Goal: Communication & Community: Answer question/provide support

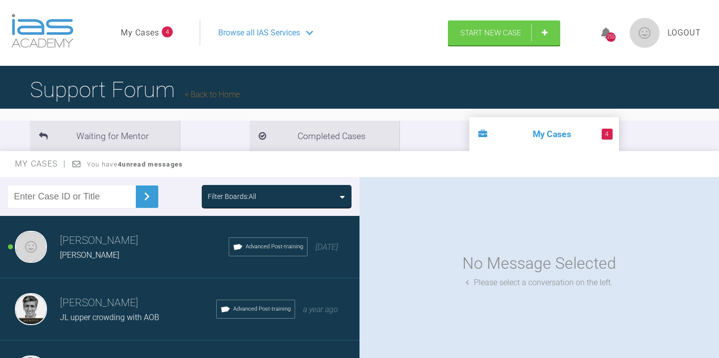
click at [111, 241] on h3 "[PERSON_NAME]" at bounding box center [144, 241] width 169 height 17
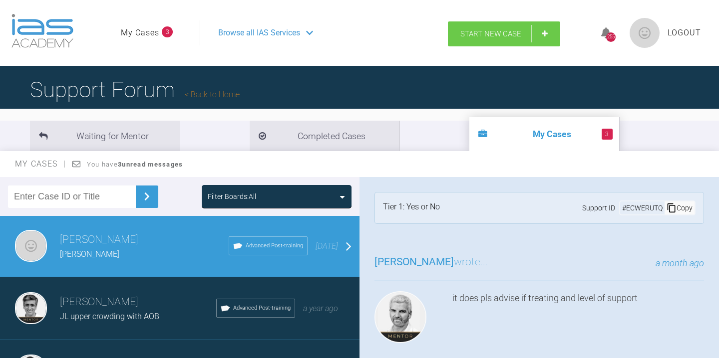
click at [495, 37] on span "Start New Case" at bounding box center [490, 33] width 61 height 9
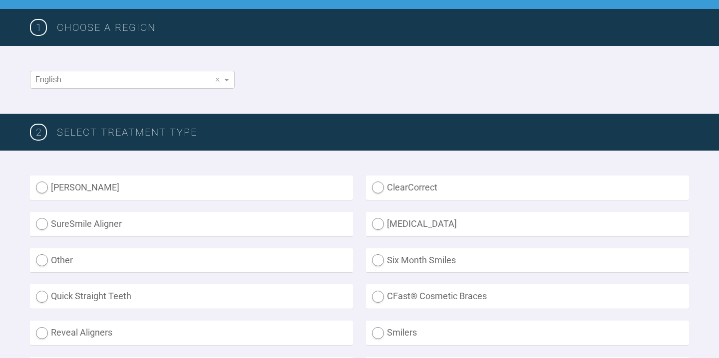
scroll to position [148, 0]
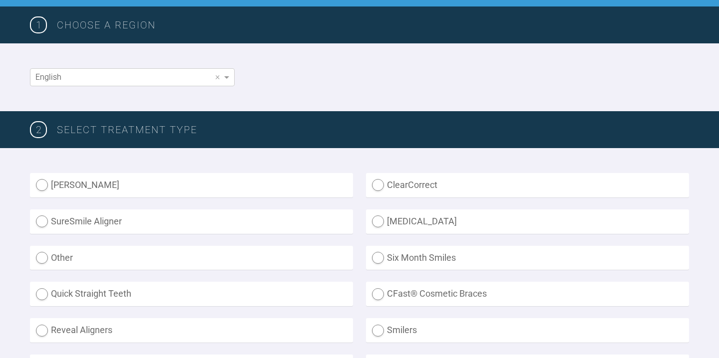
click at [377, 187] on label "ClearCorrect" at bounding box center [527, 185] width 323 height 24
radio input "true"
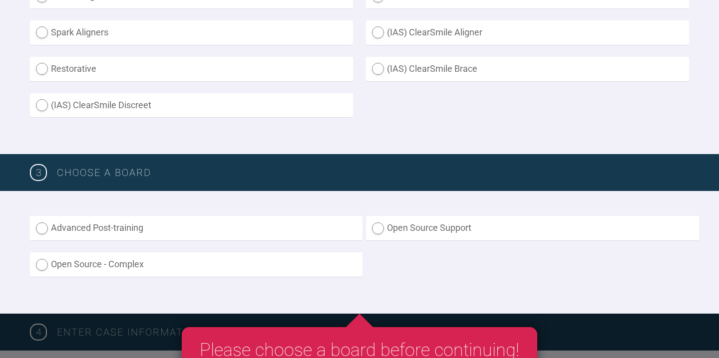
scroll to position [490, 0]
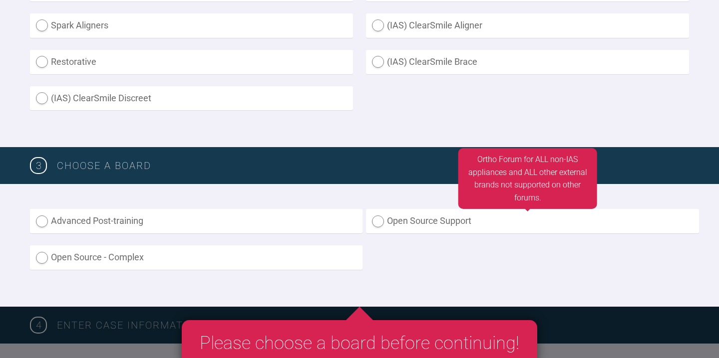
click at [378, 222] on label "Open Source Support" at bounding box center [532, 221] width 332 height 24
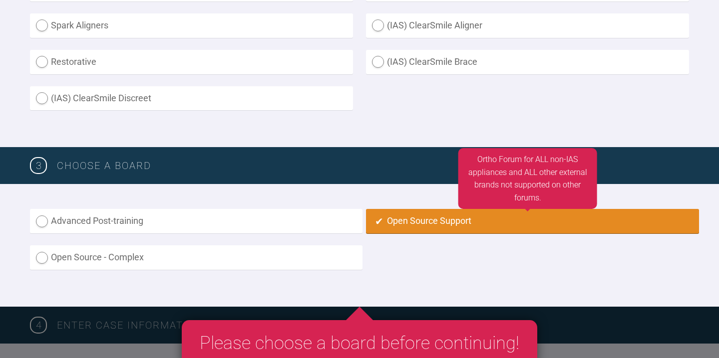
radio input "true"
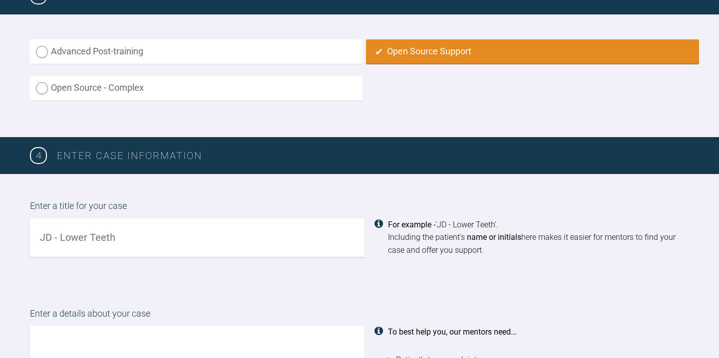
scroll to position [660, 0]
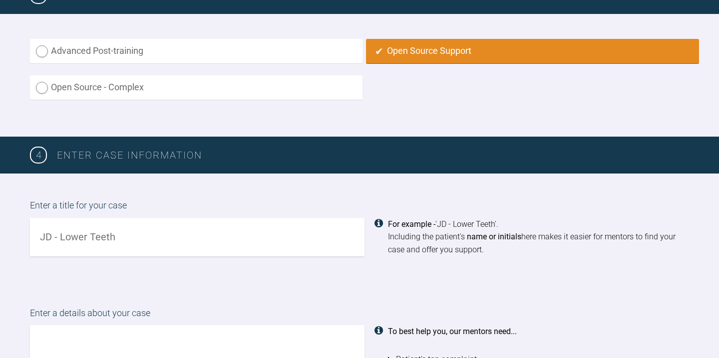
click at [284, 236] on input "text" at bounding box center [197, 237] width 334 height 38
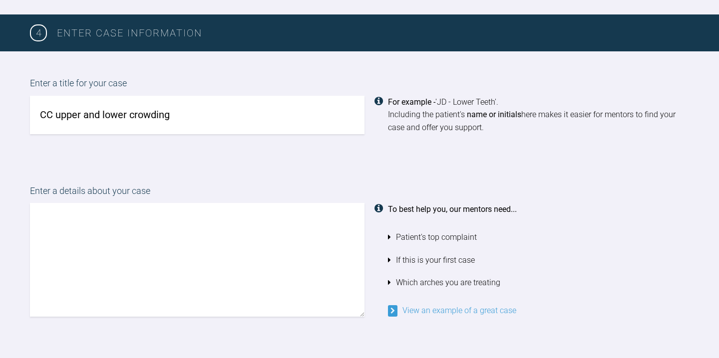
scroll to position [789, 0]
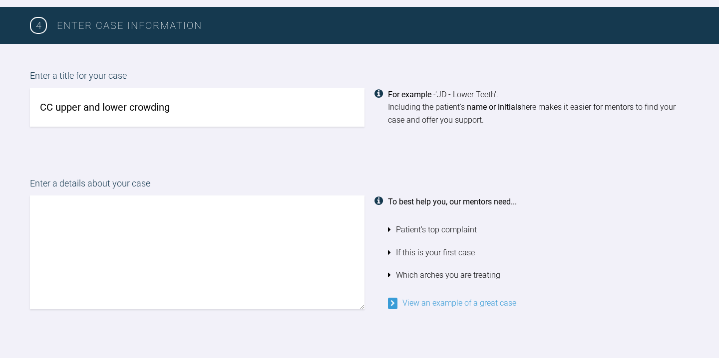
type input "CC upper and lower crowding"
click at [65, 204] on textarea at bounding box center [197, 253] width 334 height 114
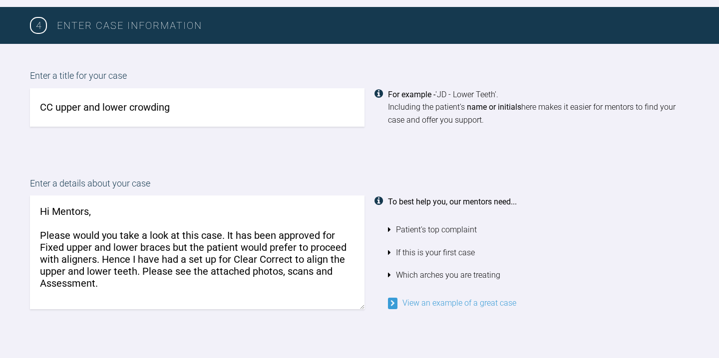
click at [335, 270] on textarea "Hi Mentors, Please would you take a look at this case. It has been approved for…" at bounding box center [197, 253] width 334 height 114
click at [44, 247] on textarea "Hi Mentors, Please would you take a look at this case. It has been approved for…" at bounding box center [197, 253] width 334 height 114
click at [322, 235] on textarea "Hi Mentors, Please would you take a look at this case. It has been approved for…" at bounding box center [197, 253] width 334 height 114
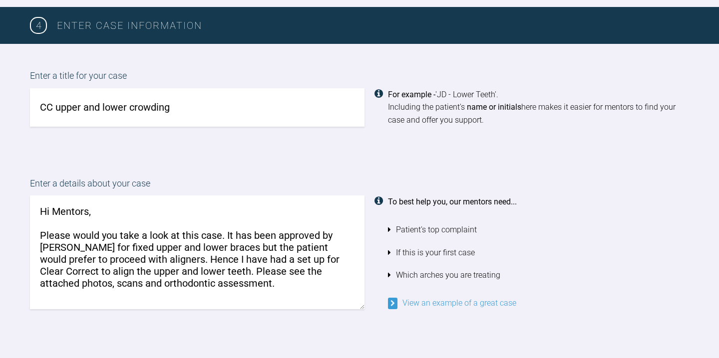
click at [135, 260] on textarea "Hi Mentors, Please would you take a look at this case. It has been approved by …" at bounding box center [197, 253] width 334 height 114
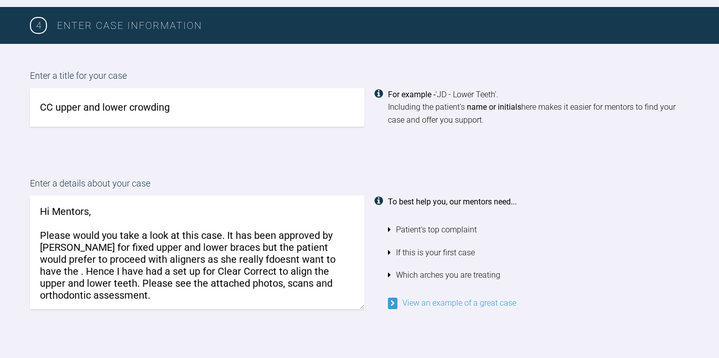
click at [199, 260] on textarea "Hi Mentors, Please would you take a look at this case. It has been approved by …" at bounding box center [197, 253] width 334 height 114
drag, startPoint x: 302, startPoint y: 260, endPoint x: 198, endPoint y: 260, distance: 103.8
click at [198, 260] on textarea "Hi Mentors, Please would you take a look at this case. It has been approved by …" at bounding box center [197, 253] width 334 height 114
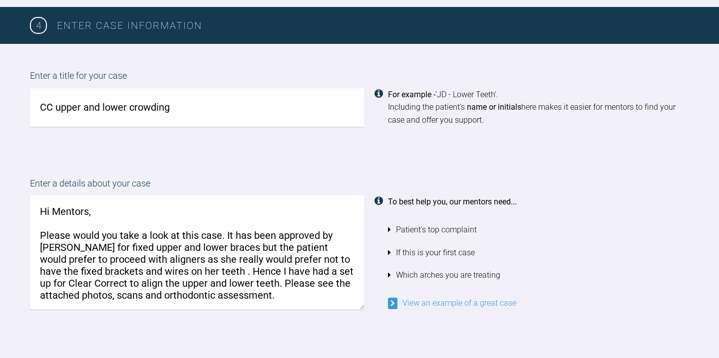
scroll to position [0, 0]
click at [75, 280] on textarea "Hi Mentors, Please would you take a look at this case. It has been approved by …" at bounding box center [197, 253] width 334 height 114
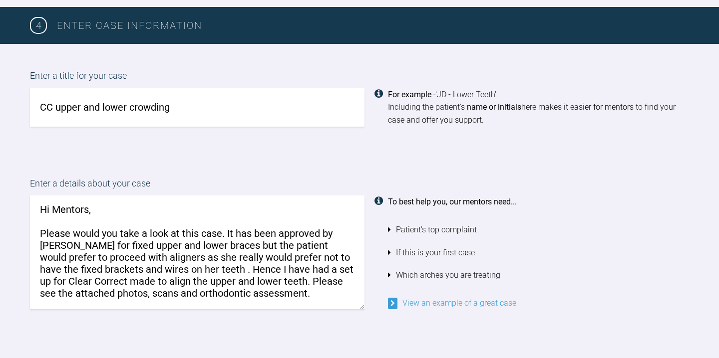
click at [284, 296] on textarea "Hi Mentors, Please would you take a look at this case. It has been approved by …" at bounding box center [197, 253] width 334 height 114
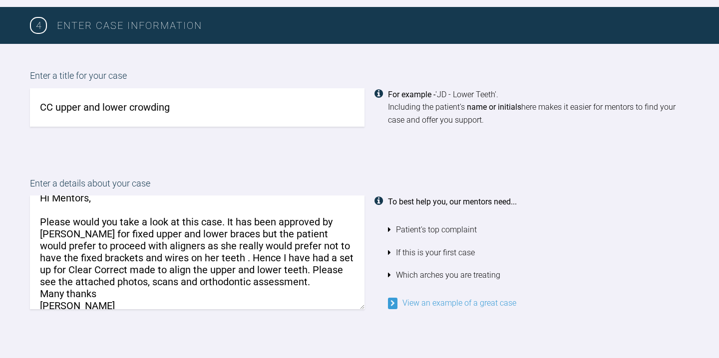
scroll to position [14, 0]
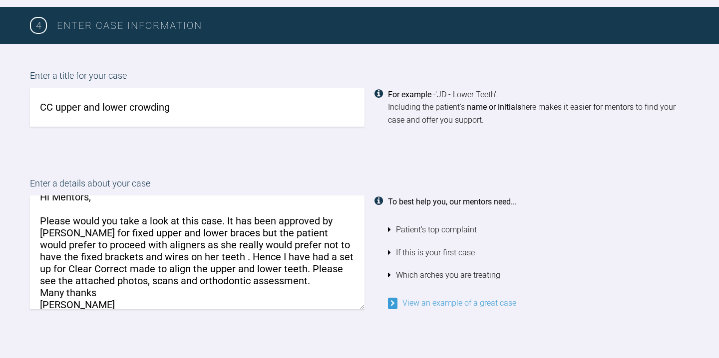
click at [255, 270] on textarea "Hi Mentors, Please would you take a look at this case. It has been approved by …" at bounding box center [197, 253] width 334 height 114
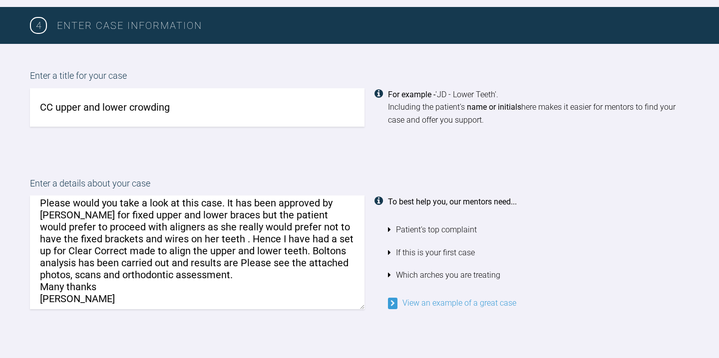
scroll to position [38, 0]
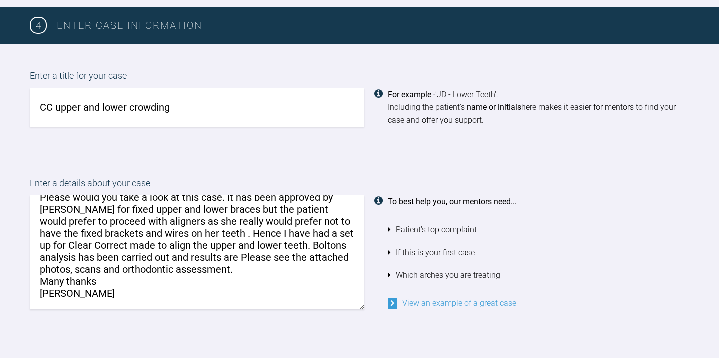
click at [213, 273] on textarea "Hi Mentors, Please would you take a look at this case. It has been approved by …" at bounding box center [197, 253] width 334 height 114
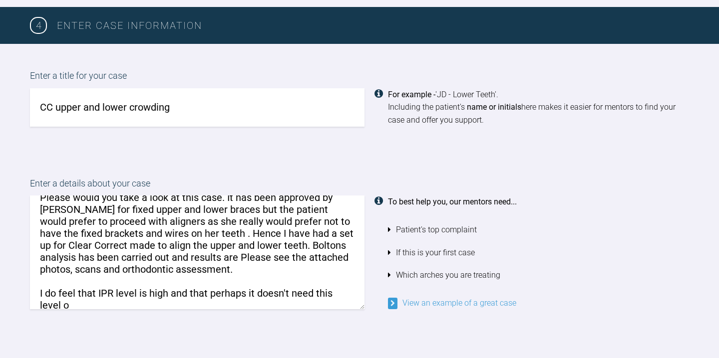
scroll to position [40, 0]
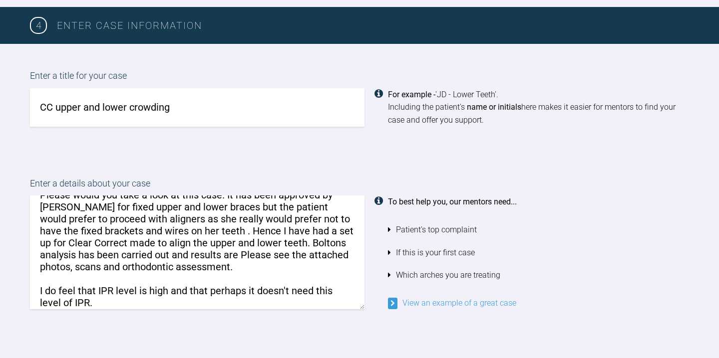
click at [253, 290] on textarea "Hi Mentors, Please would you take a look at this case. It has been approved by …" at bounding box center [197, 253] width 334 height 114
click at [170, 290] on textarea "Hi Mentors, Please would you take a look at this case. It has been approved by …" at bounding box center [197, 253] width 334 height 114
click at [251, 289] on textarea "Hi Mentors, Please would you take a look at this case. It has been approved by …" at bounding box center [197, 253] width 334 height 114
click at [84, 302] on textarea "Hi Mentors, Please would you take a look at this case. It has been approved by …" at bounding box center [197, 253] width 334 height 114
click at [168, 305] on textarea "Hi Mentors, Please would you take a look at this case. It has been approved by …" at bounding box center [197, 253] width 334 height 114
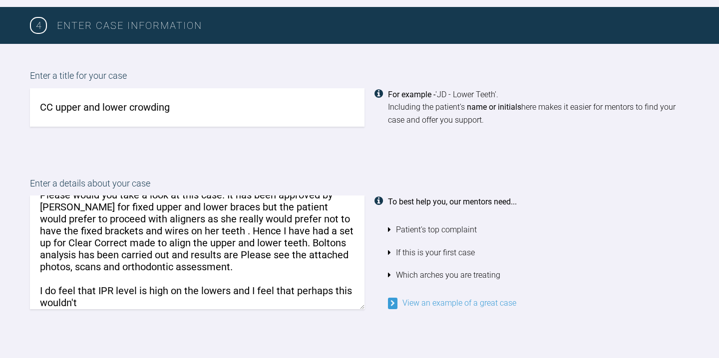
click at [274, 289] on textarea "Hi Mentors, Please would you take a look at this case. It has been approved by …" at bounding box center [197, 253] width 334 height 114
click at [117, 302] on textarea "Hi Mentors, Please would you take a look at this case. It has been approved by …" at bounding box center [197, 253] width 334 height 114
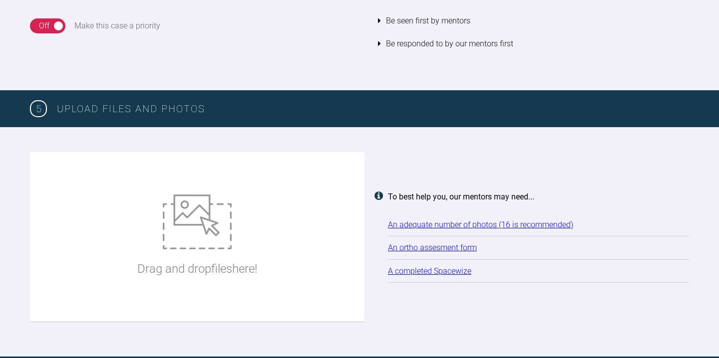
scroll to position [1236, 0]
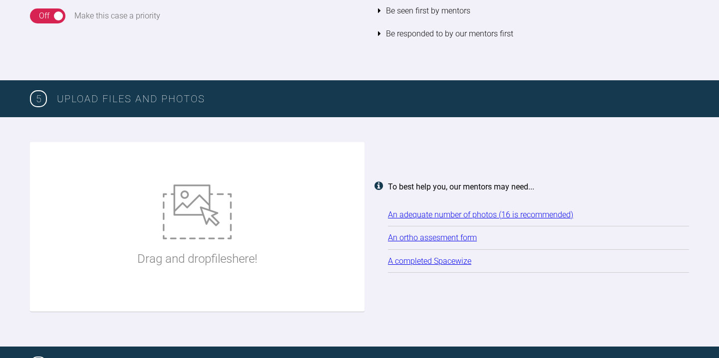
type textarea "Hi Mentors, Please would you take a look at this case. It has been approved by …"
click at [121, 175] on div "Drag and drop files here!" at bounding box center [197, 227] width 334 height 170
type input "C:\fakepath\[PERSON_NAME] .pdf"
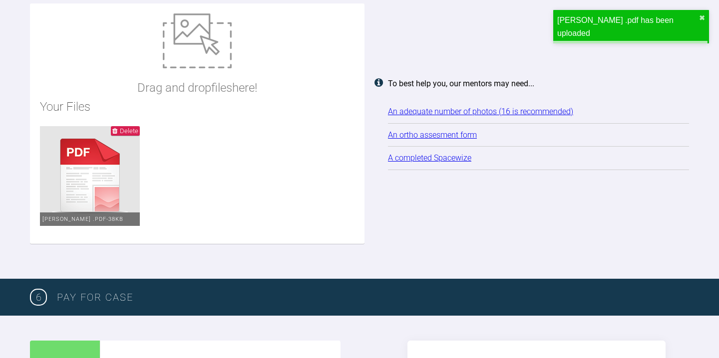
scroll to position [1377, 0]
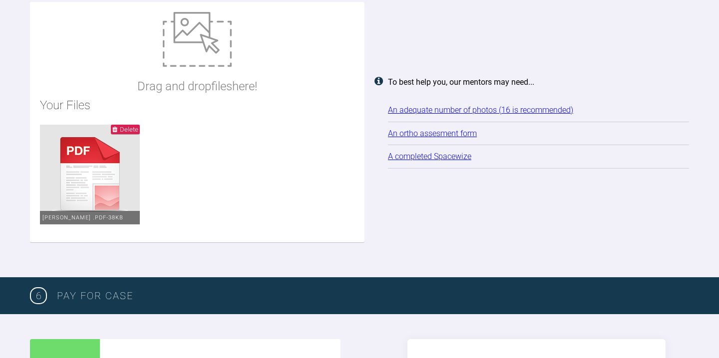
click at [227, 185] on ul "Delete [PERSON_NAME] .pdf - 38KB" at bounding box center [197, 179] width 314 height 108
click at [235, 162] on ul "Delete [PERSON_NAME] .pdf - 38KB" at bounding box center [197, 179] width 314 height 108
type input "C:\fakepath\scans UpperJawScan.stl"
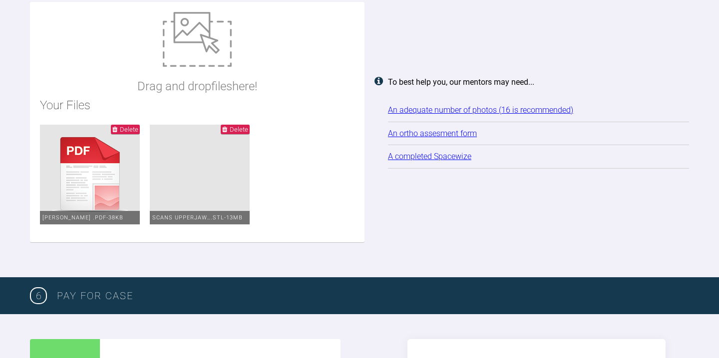
click at [296, 160] on ul "Delete [PERSON_NAME] .pdf - 38KB Delete scans UpperJaw….stl - 13MB" at bounding box center [197, 179] width 314 height 108
type input "C:\fakepath\scans LowerJawScan.stl"
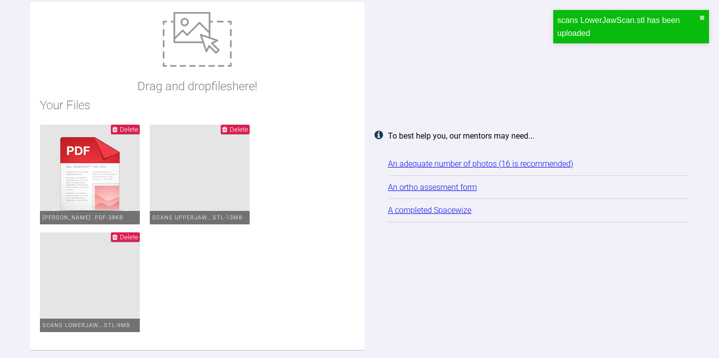
click at [201, 296] on ul "Delete [PERSON_NAME] .pdf - 38KB Delete scans UpperJaw….stl - 13MB Delete scans…" at bounding box center [197, 233] width 314 height 216
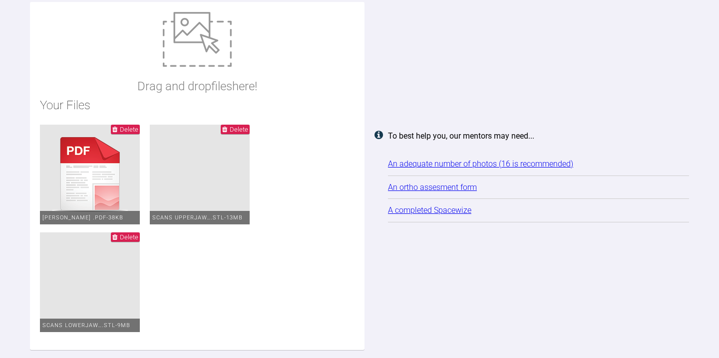
type input "C:\fakepath\scans BiteScan2.stl"
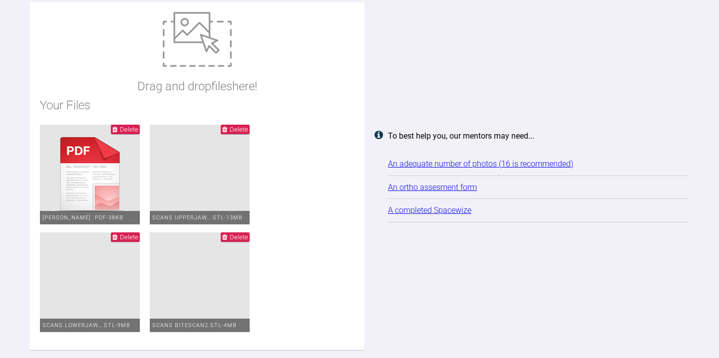
click at [331, 280] on ul "Delete [PERSON_NAME] .pdf - 38KB Delete scans UpperJaw….stl - 13MB Delete scans…" at bounding box center [197, 233] width 314 height 216
type input "C:\fakepath\fullsizeoutput_958e.jpeg"
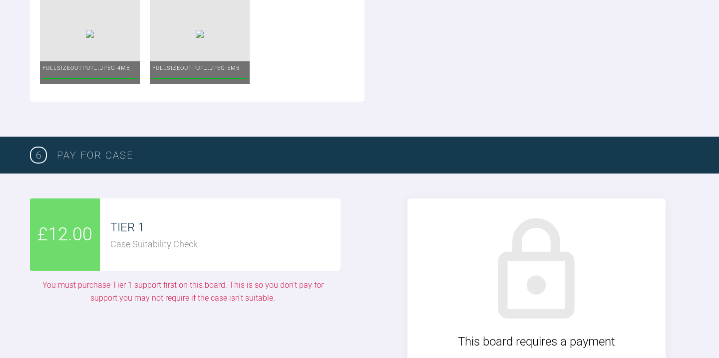
scroll to position [1846, 0]
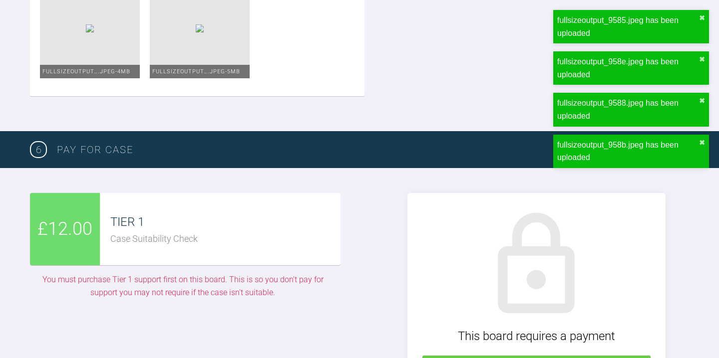
type input "C:\fakepath\CI2.jpg"
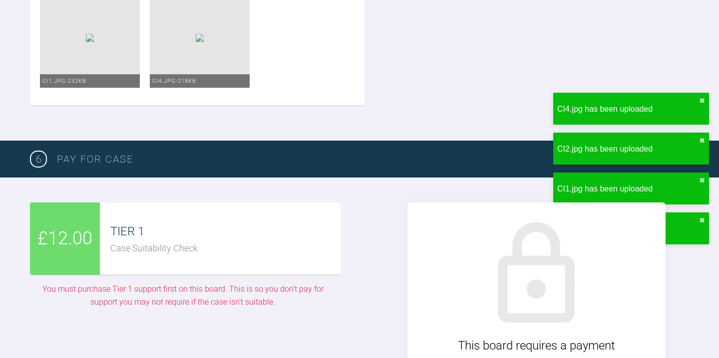
scroll to position [2053, 0]
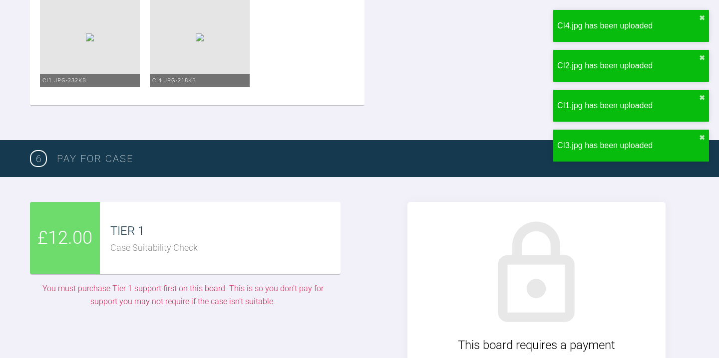
type input "C:\fakepath\fullsizeoutput_9580.jpeg"
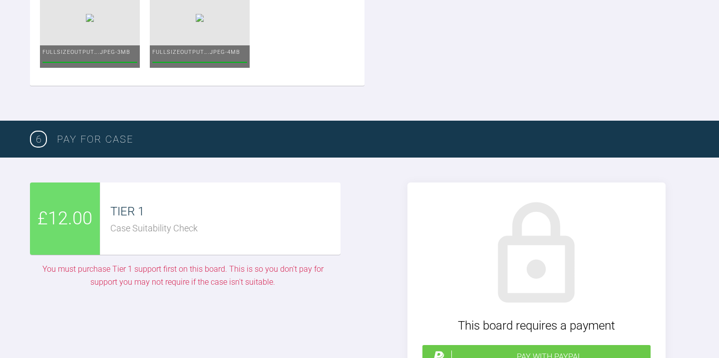
scroll to position [2190, 0]
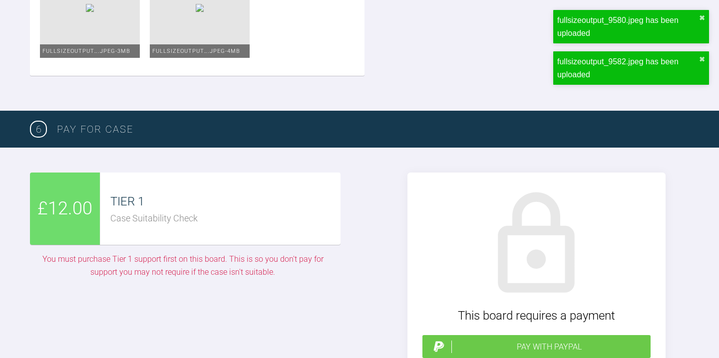
type input "C:\fakepath\IMG_3936.JPG"
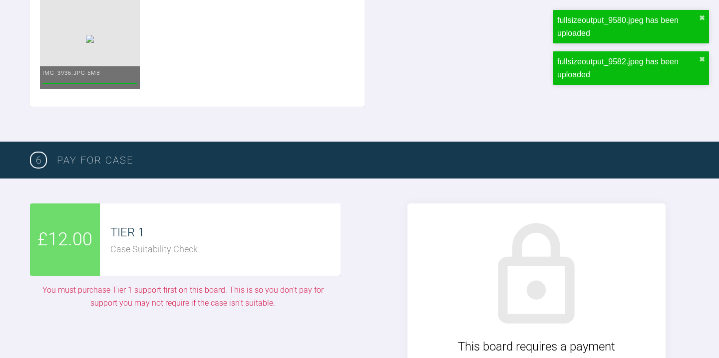
scroll to position [2279, 0]
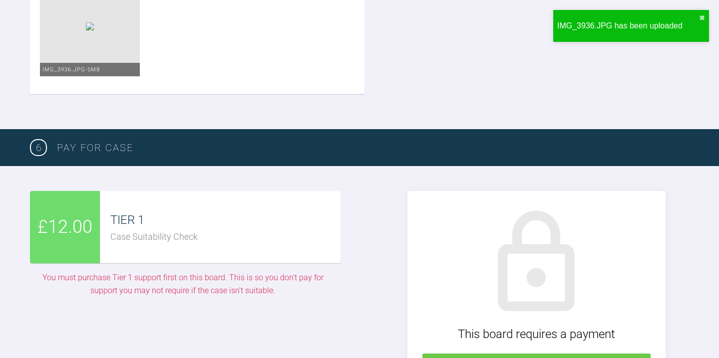
type input "C:\fakepath\IMG_3934.JPG"
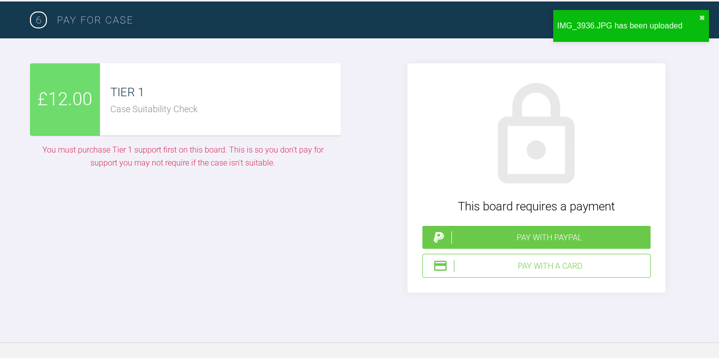
scroll to position [2417, 0]
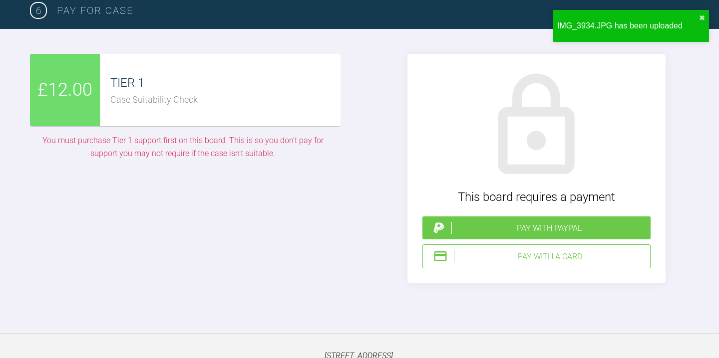
type input "C:\fakepath\IMG_3932.JPG"
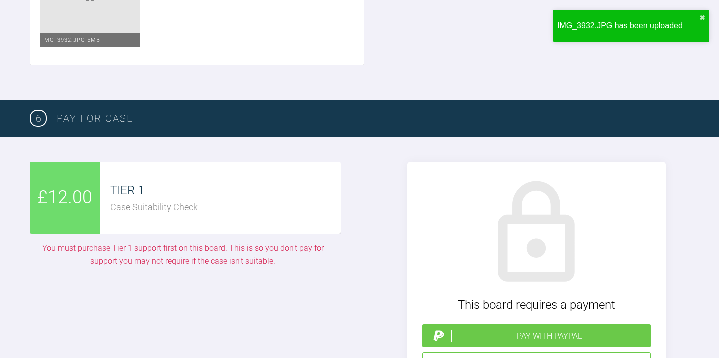
type input "C:\fakepath\IMG_3938.JPG"
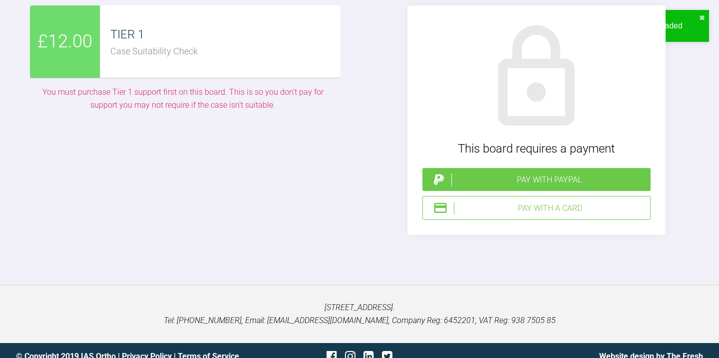
scroll to position [2600, 0]
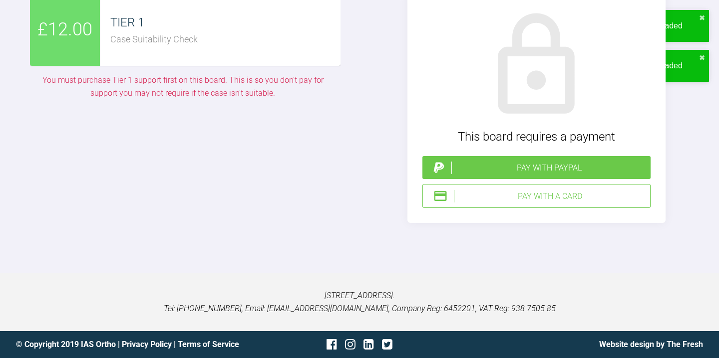
type input "C:\fakepath\IMG_3935.JPG"
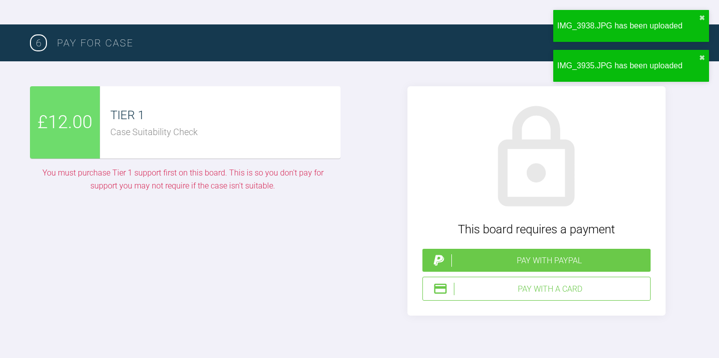
type input "C:\fakepath\IMG_3933.JPG"
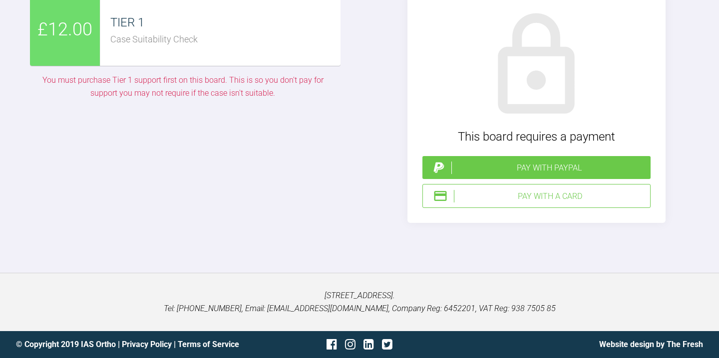
scroll to position [2857, 0]
type input "C:\fakepath\IMG_3939.JPG"
click at [547, 203] on div "Pay with a Card" at bounding box center [550, 196] width 192 height 13
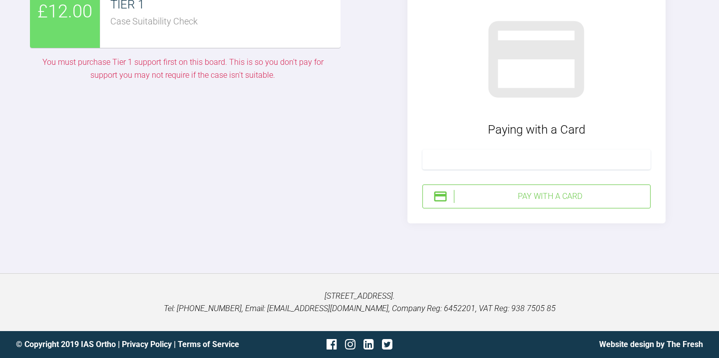
click at [586, 203] on div "Pay with a Card" at bounding box center [550, 196] width 192 height 13
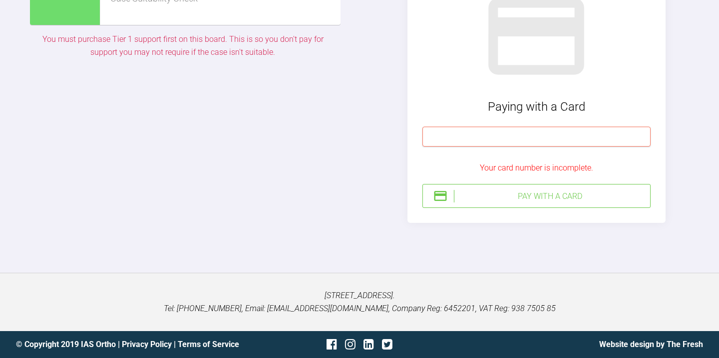
click at [529, 141] on iframe at bounding box center [536, 136] width 215 height 9
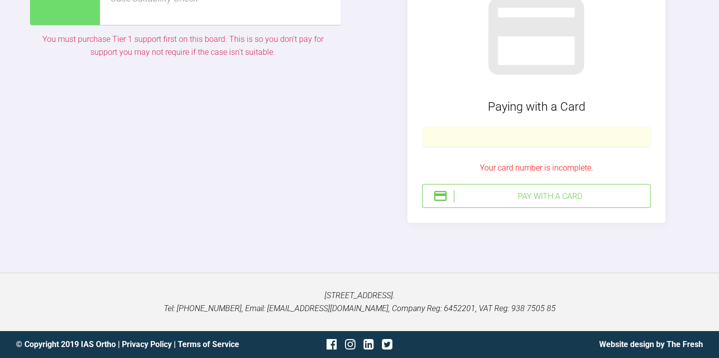
click at [558, 203] on div "Pay with a Card" at bounding box center [550, 196] width 192 height 13
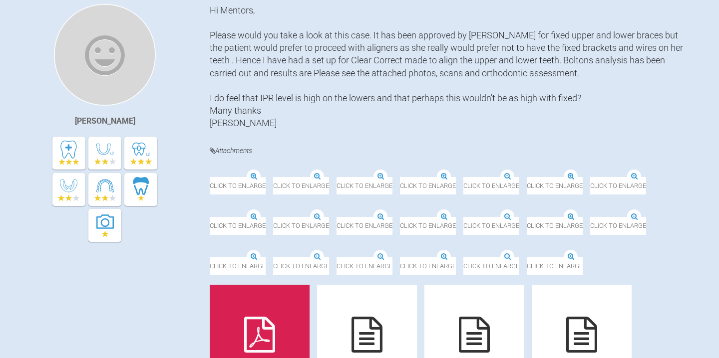
scroll to position [234, 0]
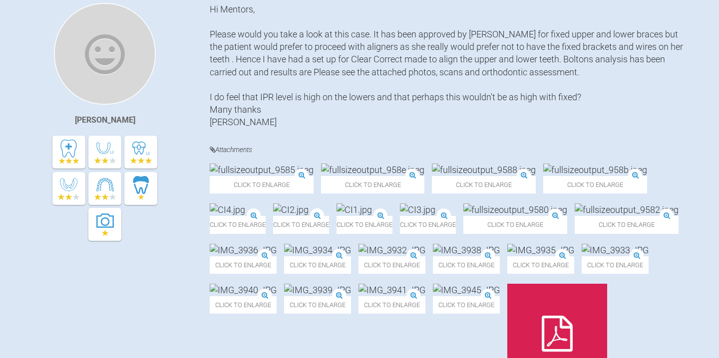
click at [267, 74] on div "Hi Mentors, Please would you take a look at this case. It has been approved by …" at bounding box center [449, 66] width 479 height 126
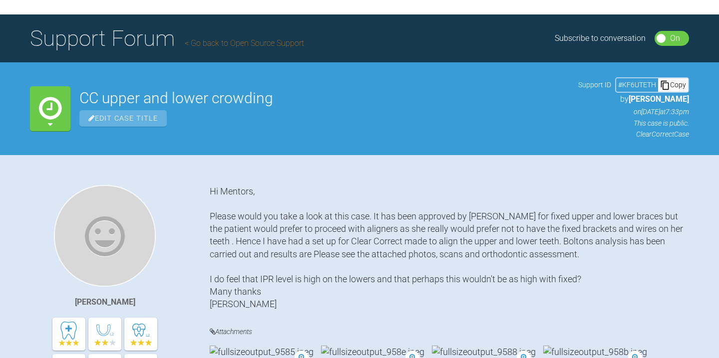
scroll to position [0, 0]
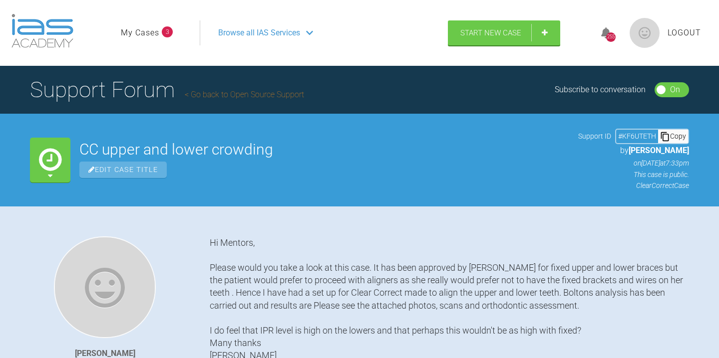
click at [141, 29] on link "My Cases" at bounding box center [140, 32] width 38 height 13
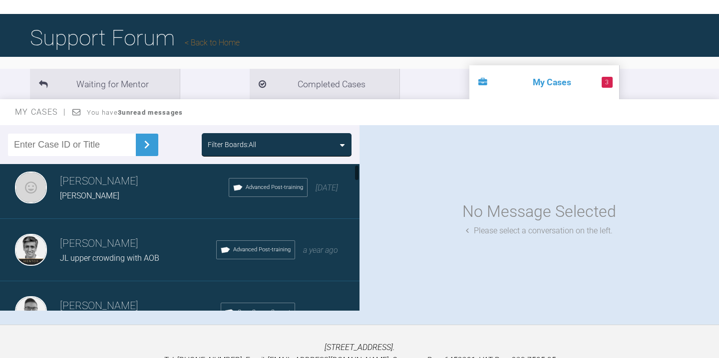
scroll to position [8, 0]
click at [118, 195] on div "[PERSON_NAME]" at bounding box center [144, 195] width 169 height 13
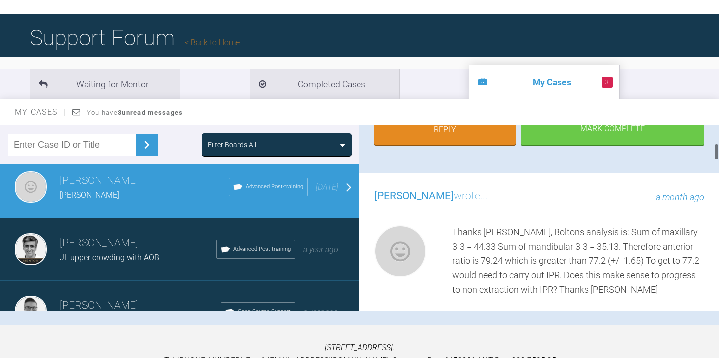
scroll to position [197, 0]
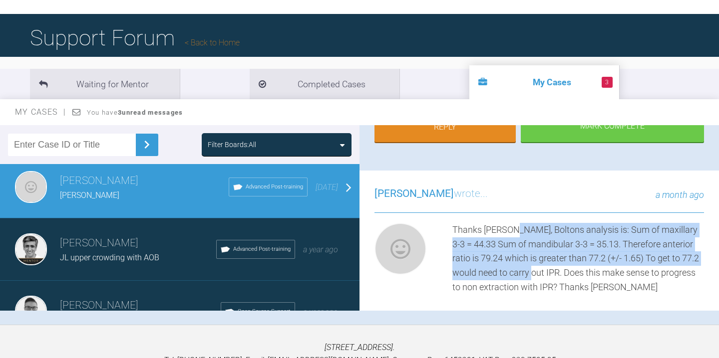
drag, startPoint x: 507, startPoint y: 231, endPoint x: 517, endPoint y: 271, distance: 41.1
click at [517, 271] on div "Thanks [PERSON_NAME], Boltons analysis is: Sum of maxillary 3-3 = 44.33 Sum of …" at bounding box center [577, 259] width 251 height 72
copy div "Boltons analysis is: Sum of maxillary 3-3 = 44.33 Sum of mandibular 3-3 = 35.13…"
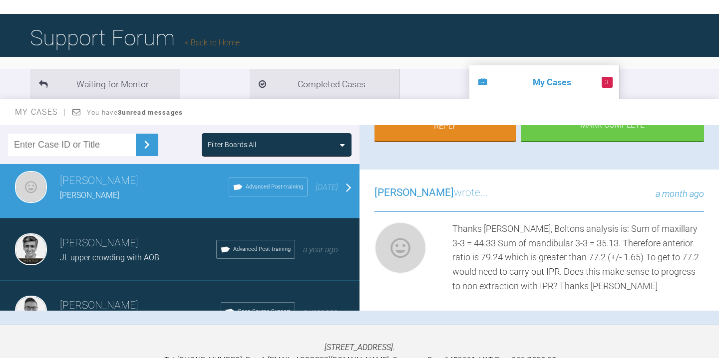
click at [469, 82] on li "3 My Cases" at bounding box center [544, 82] width 150 height 34
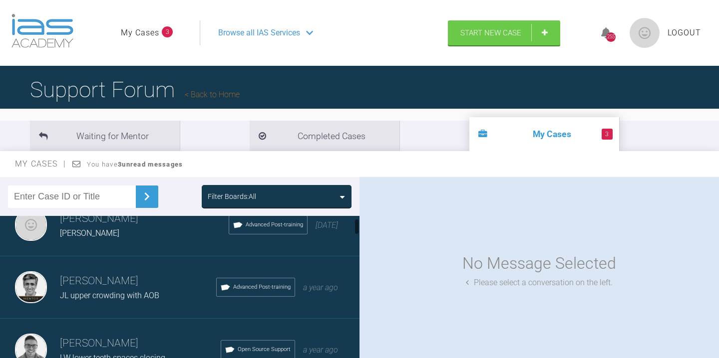
scroll to position [30, 0]
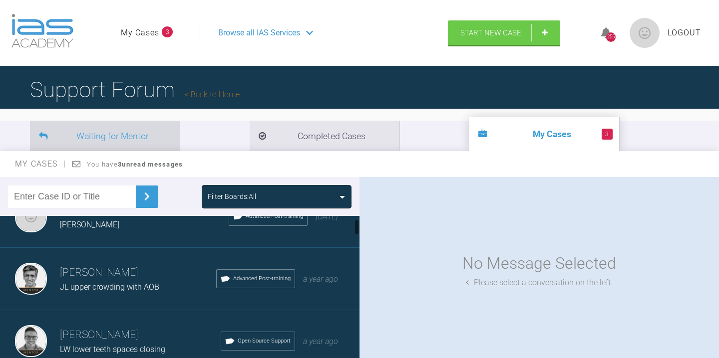
click at [133, 134] on li "Waiting for Mentor" at bounding box center [105, 136] width 150 height 30
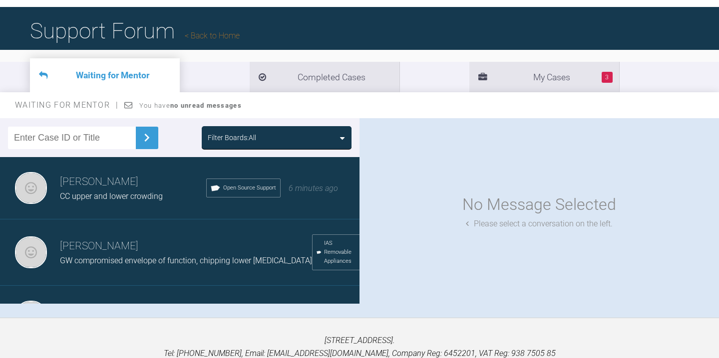
scroll to position [64, 0]
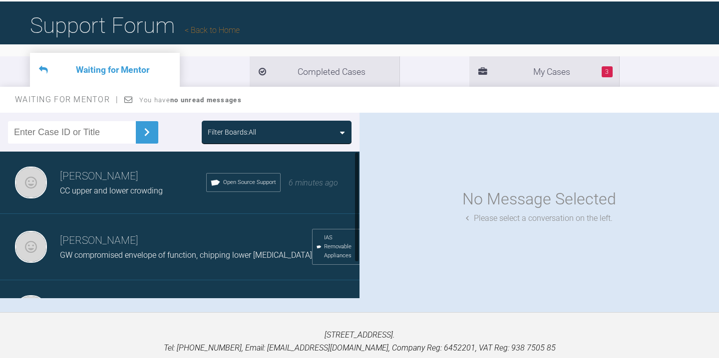
click at [140, 171] on h3 "[PERSON_NAME]" at bounding box center [133, 176] width 146 height 17
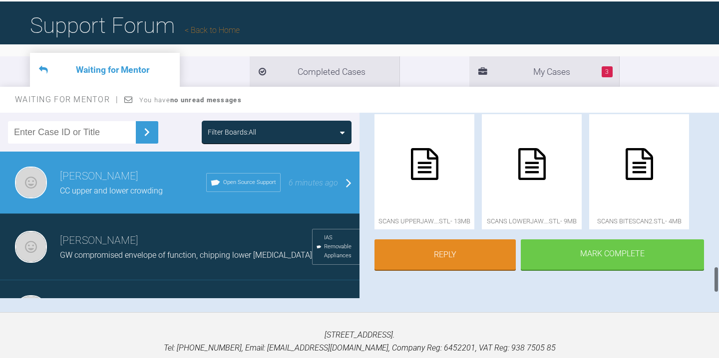
scroll to position [1097, 0]
click at [455, 250] on link "Reply" at bounding box center [444, 256] width 141 height 31
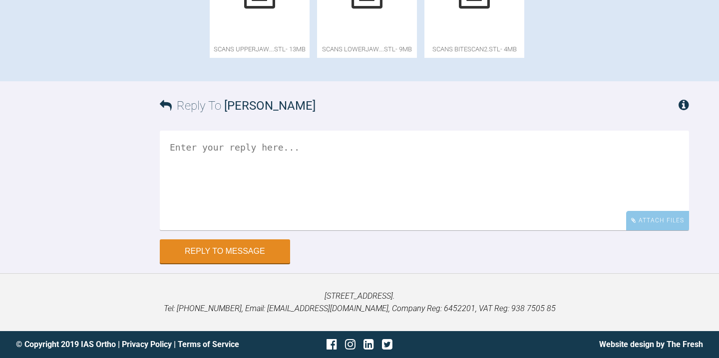
scroll to position [990, 0]
click at [195, 150] on textarea at bounding box center [424, 181] width 529 height 100
paste textarea "Boltons analysis is: Sum of maxillary 3-3 = 44.33 Sum of mandibular 3-3 = 35.13…"
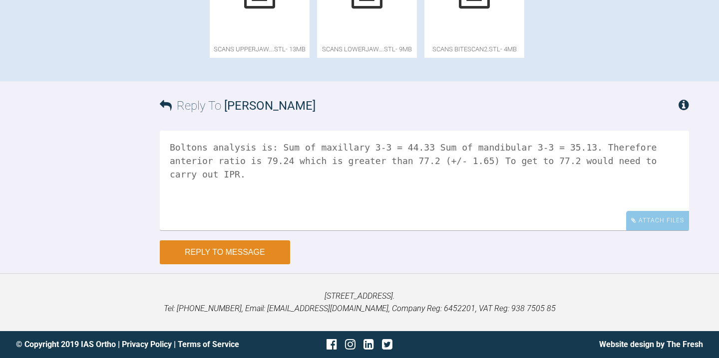
type textarea "Boltons analysis is: Sum of maxillary 3-3 = 44.33 Sum of mandibular 3-3 = 35.13…"
click at [229, 249] on button "Reply to Message" at bounding box center [225, 253] width 130 height 24
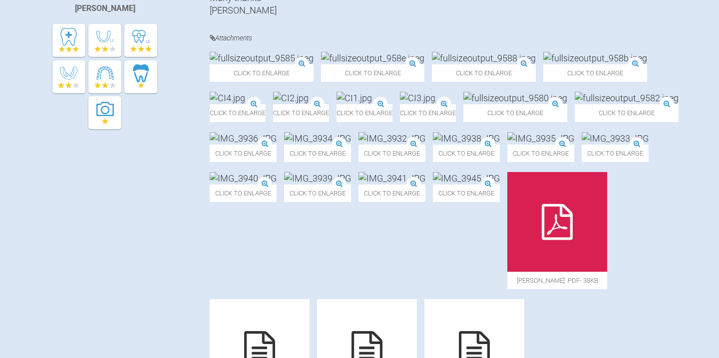
scroll to position [345, 0]
